Goal: Transaction & Acquisition: Purchase product/service

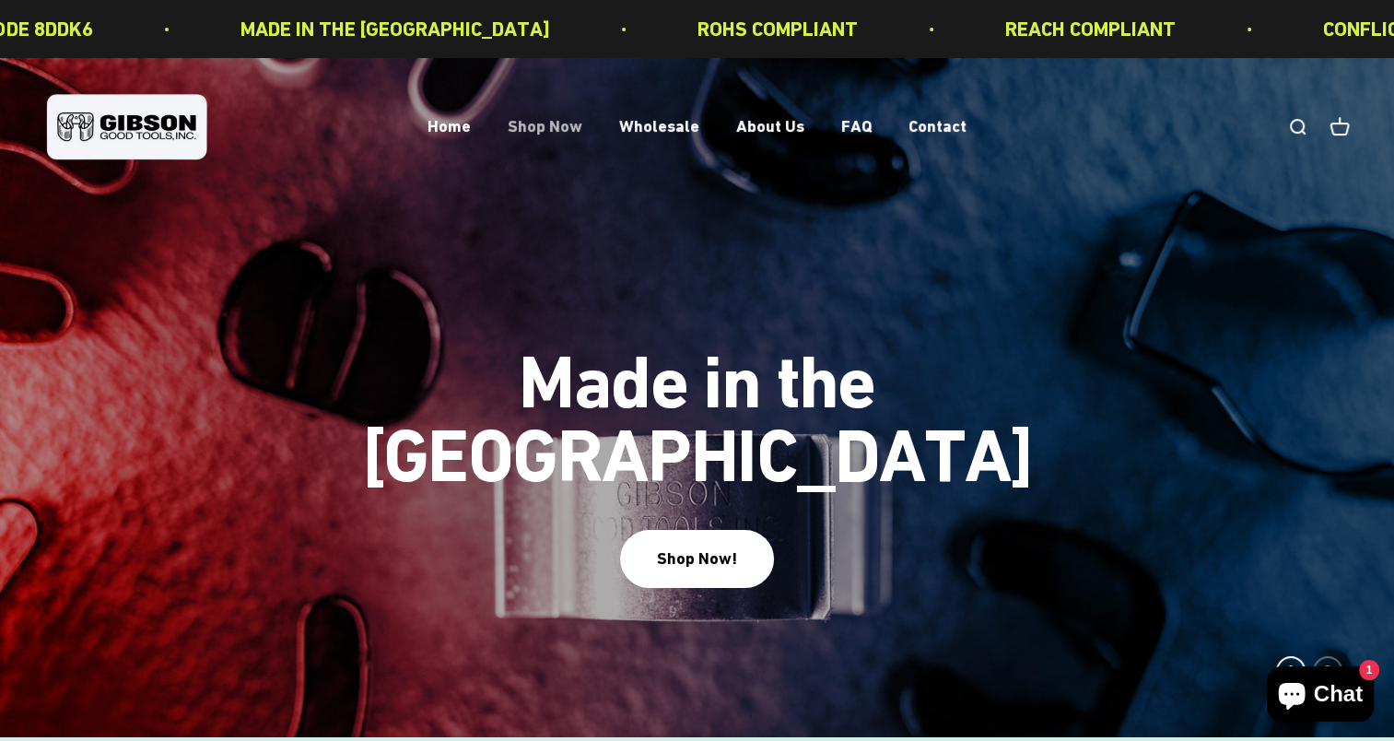
click at [546, 129] on link "Shop Now" at bounding box center [545, 126] width 75 height 19
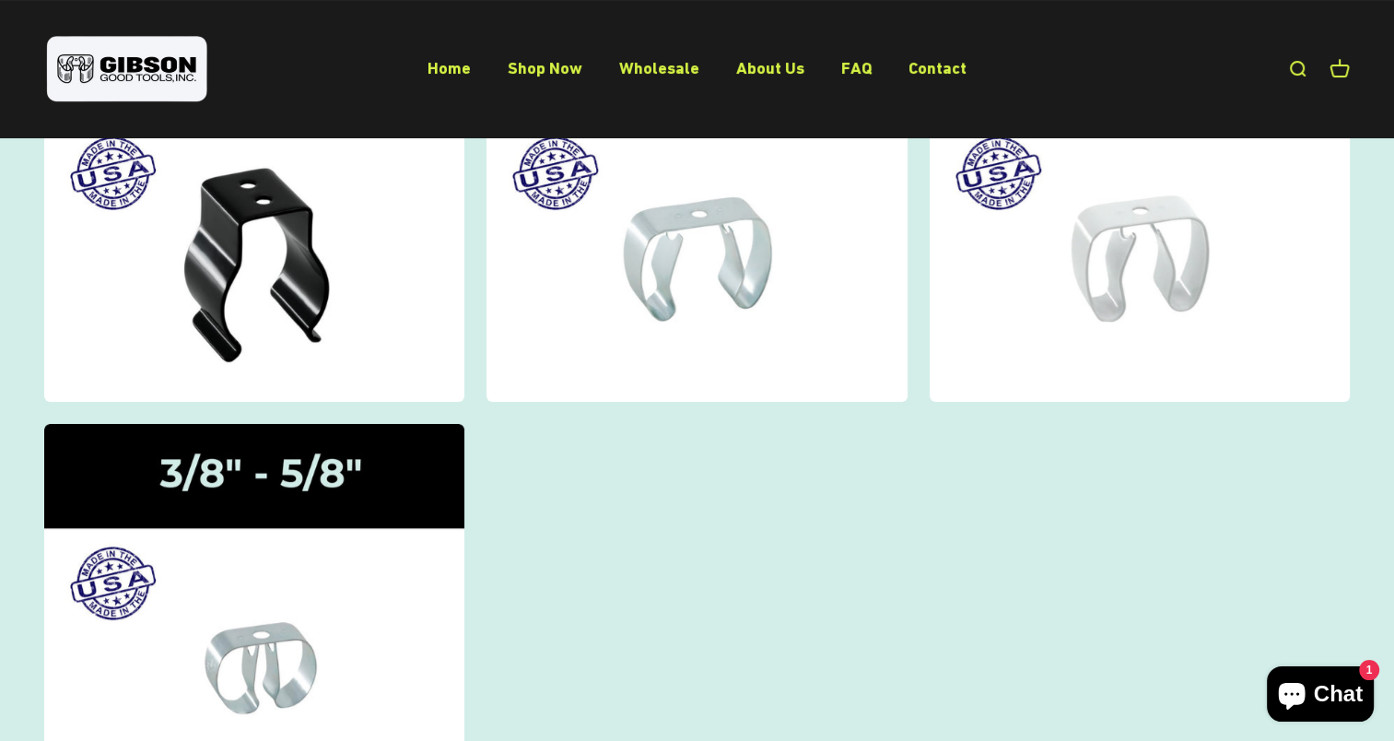
scroll to position [276, 0]
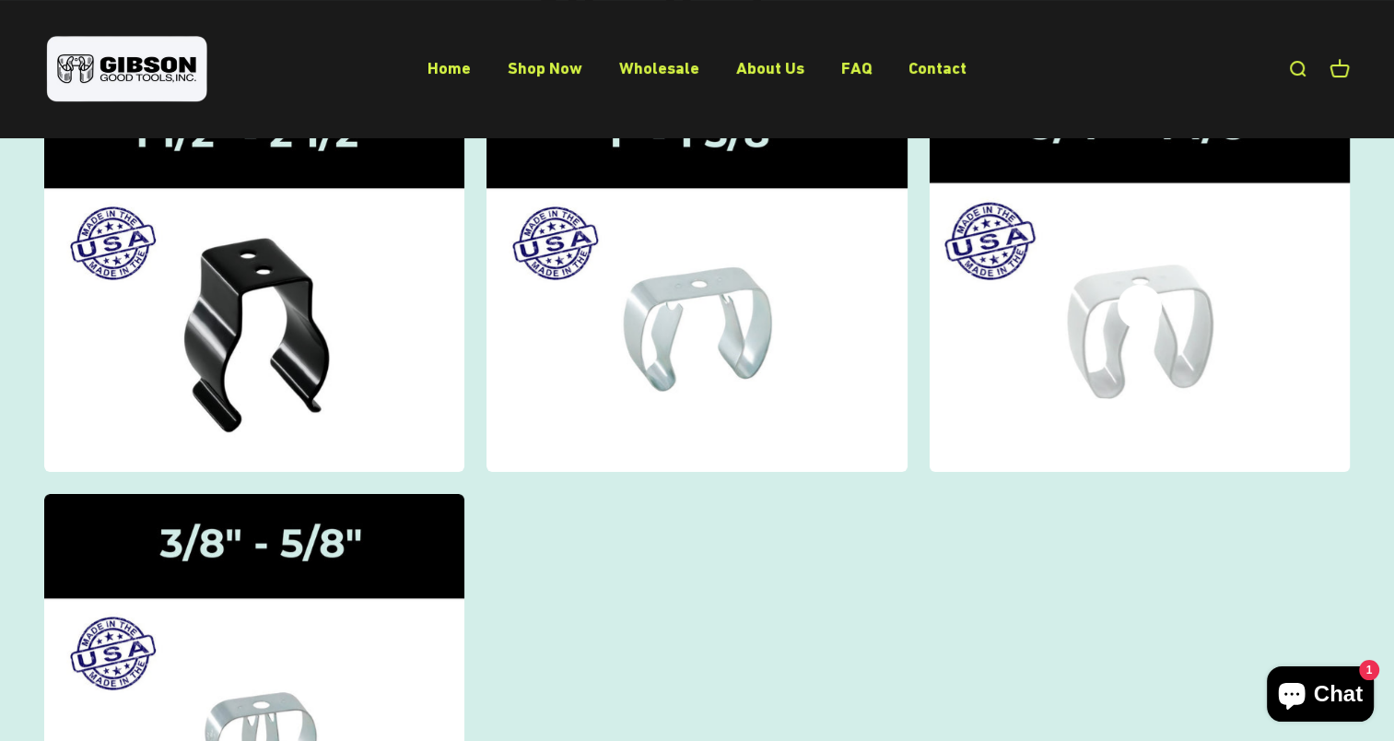
click at [1126, 353] on img at bounding box center [1140, 278] width 446 height 412
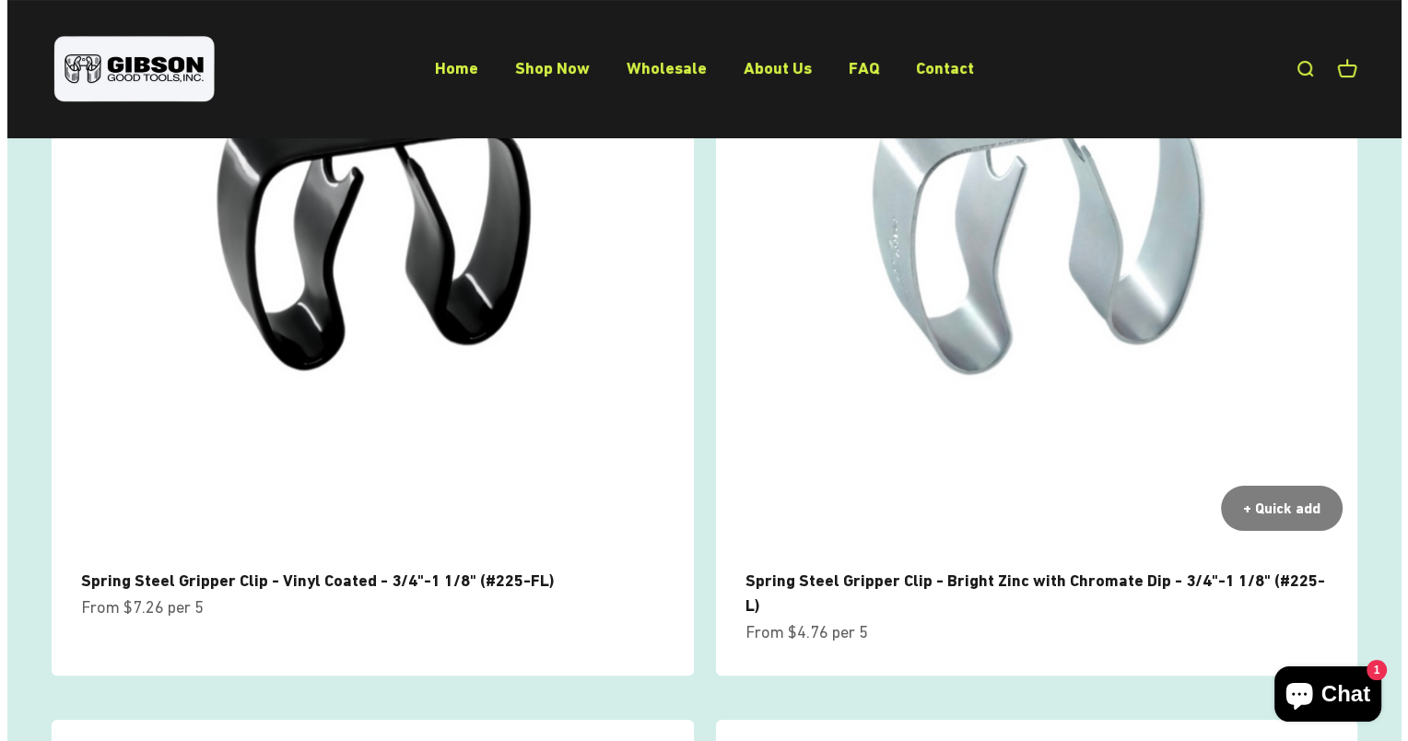
scroll to position [461, 0]
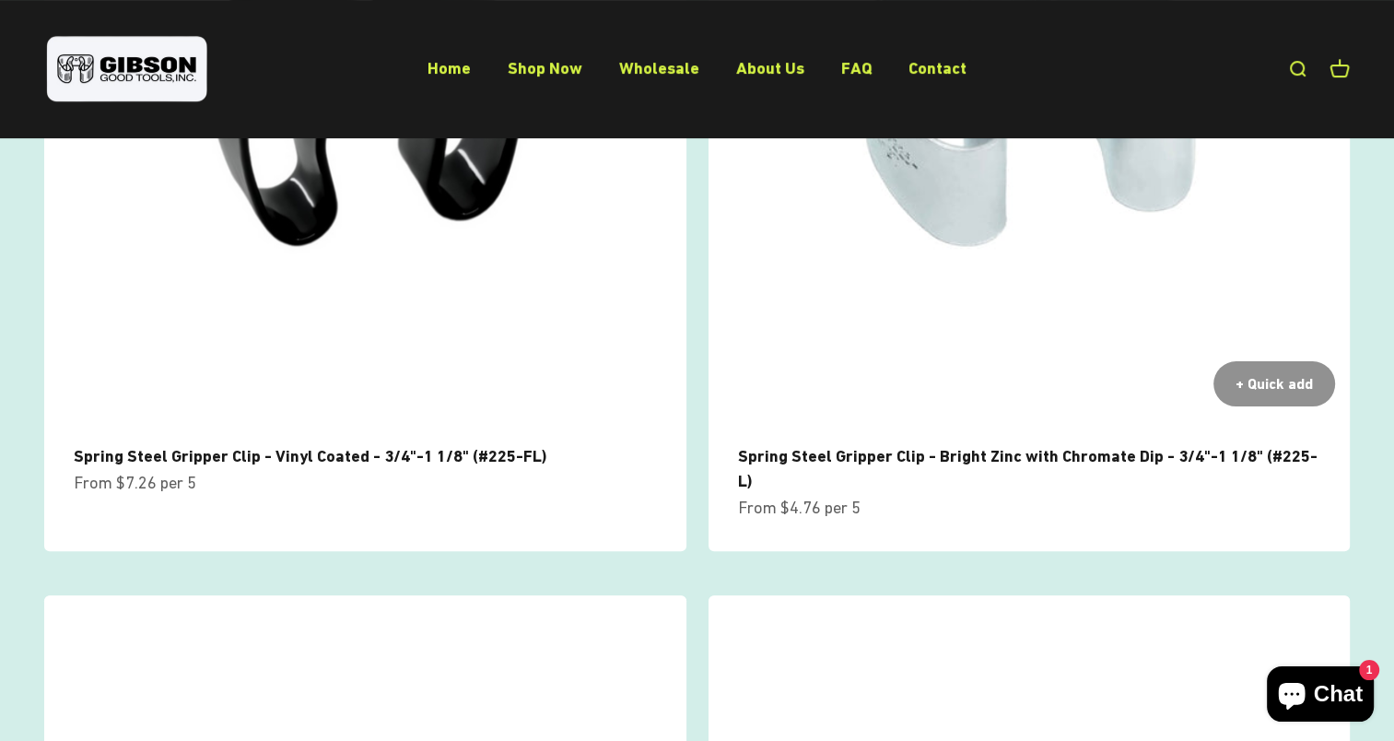
click at [1279, 387] on div "+ Quick add" at bounding box center [1273, 384] width 77 height 24
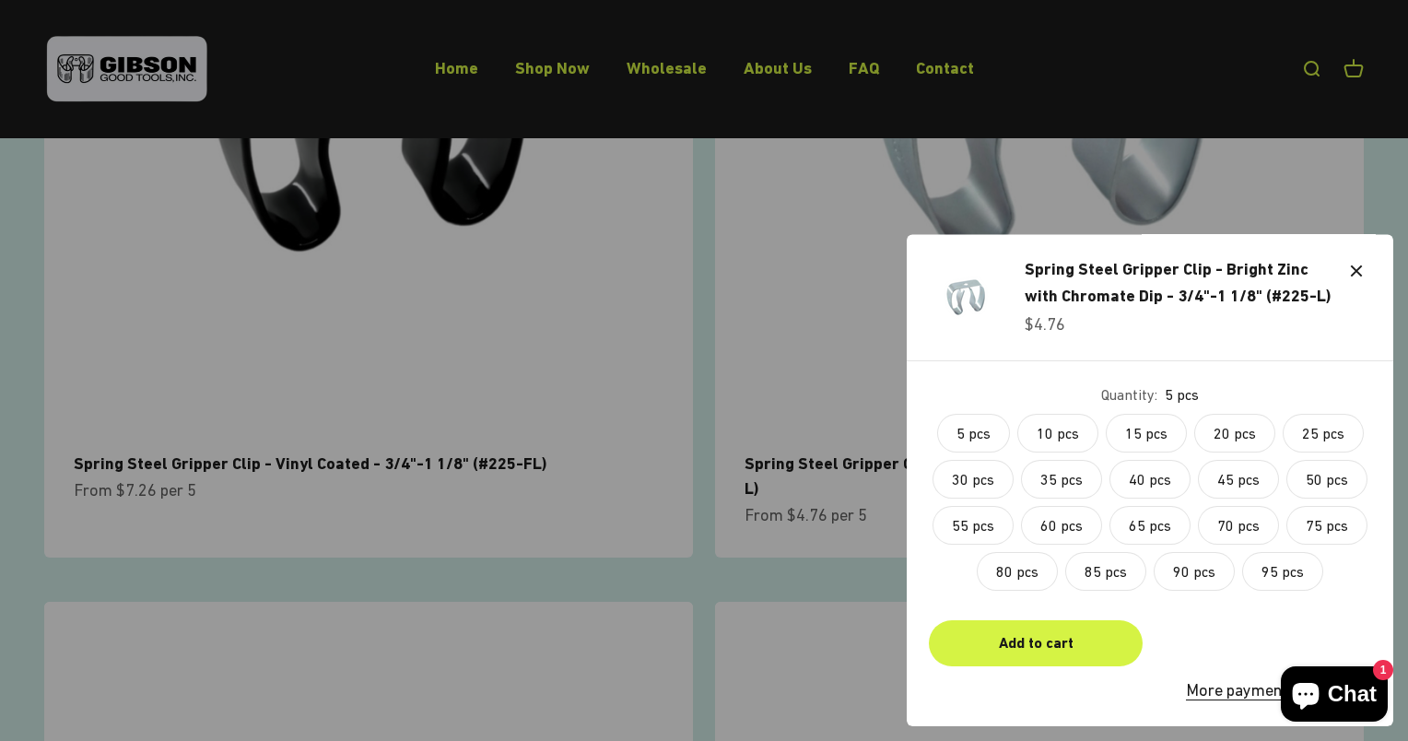
click at [1043, 435] on label "10 pcs" at bounding box center [1057, 433] width 81 height 39
click at [1046, 639] on div "Add to cart" at bounding box center [1035, 643] width 169 height 24
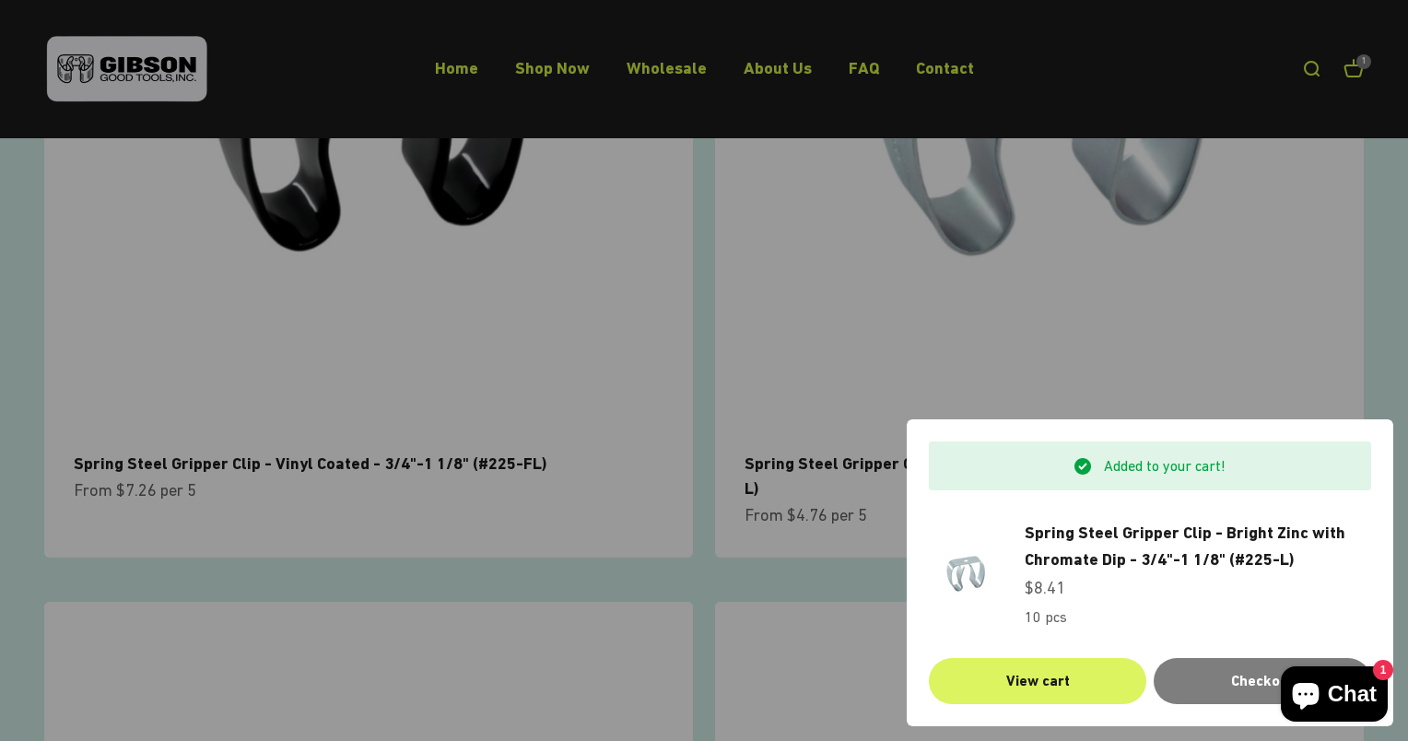
click at [1053, 681] on link "View cart" at bounding box center [1037, 681] width 217 height 46
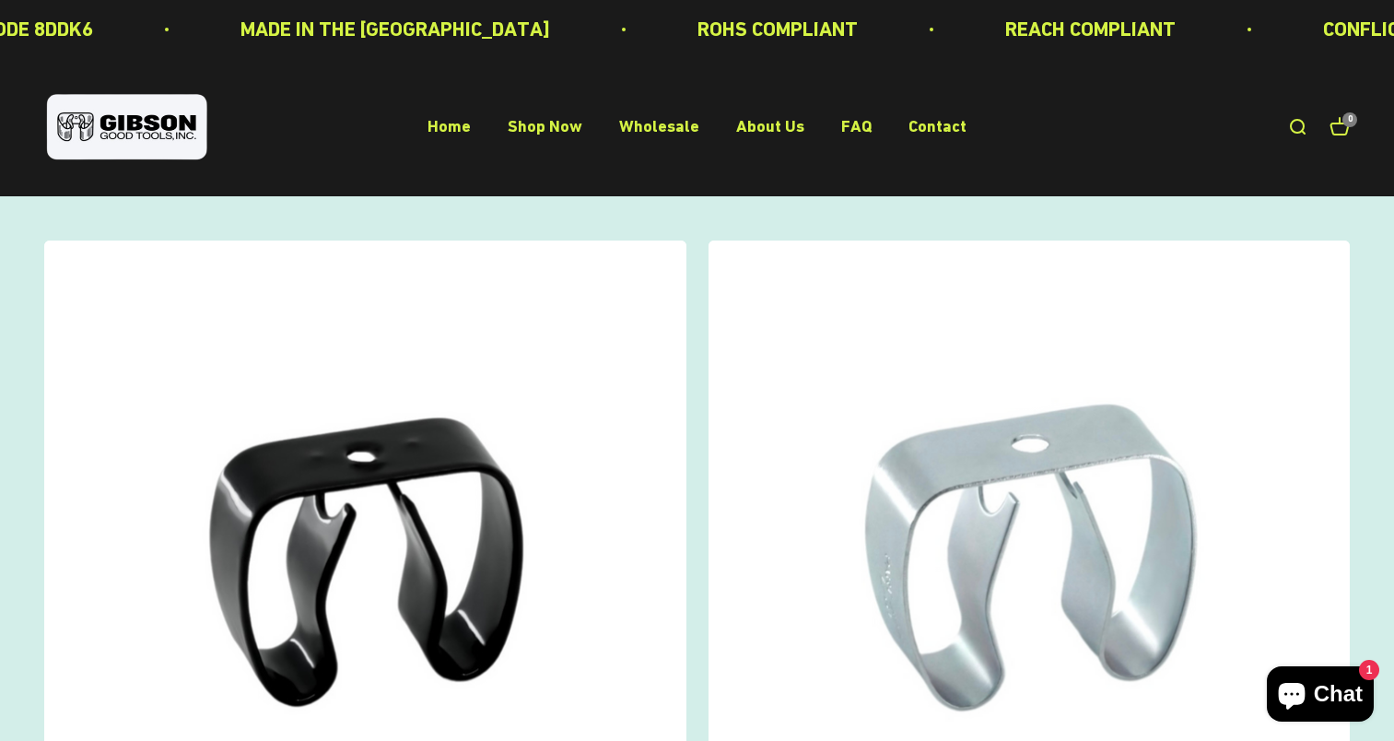
scroll to position [468, 0]
